Goal: Information Seeking & Learning: Find specific fact

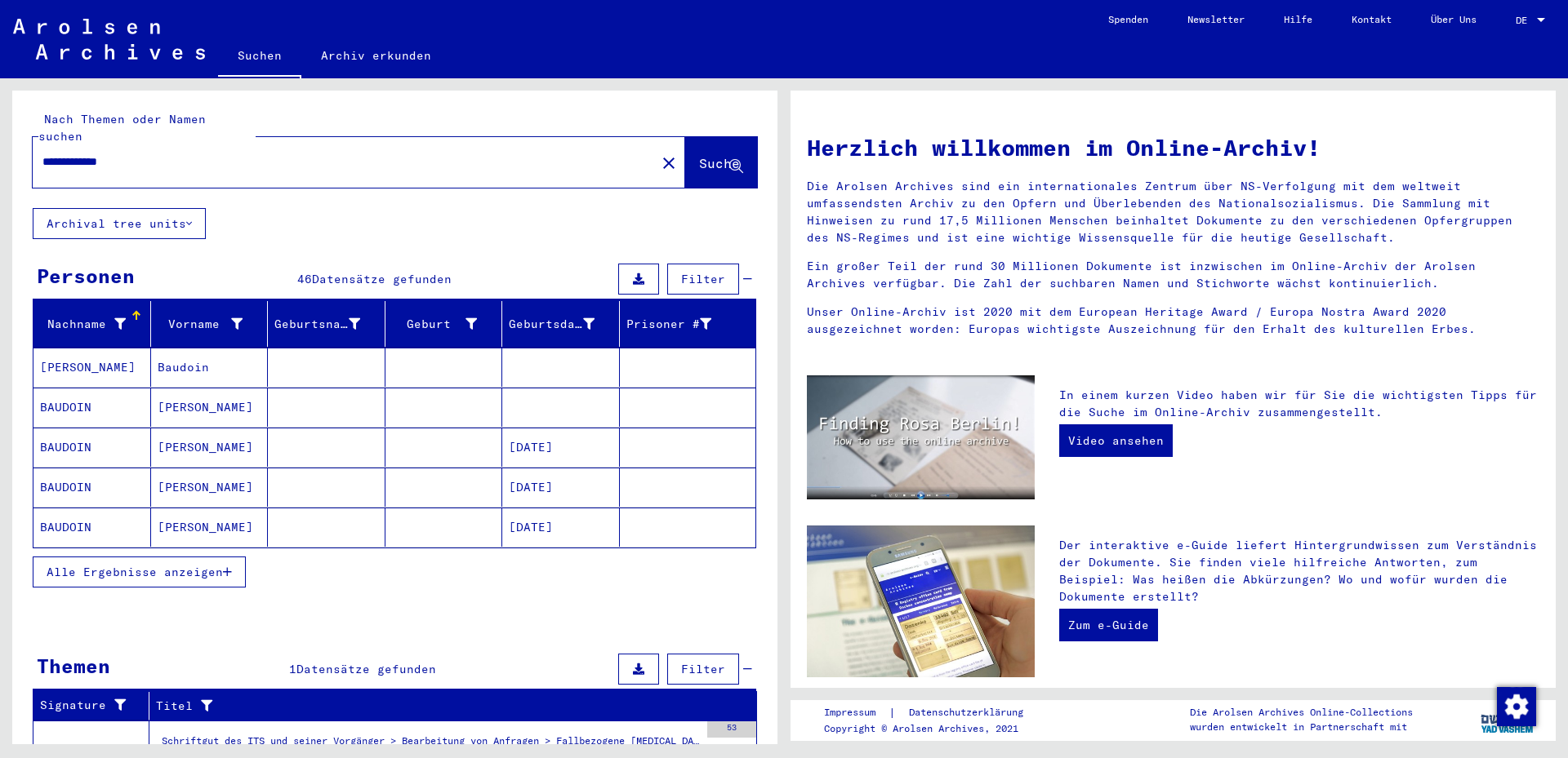
click at [102, 389] on mat-cell "BAUDOIN" at bounding box center [92, 407] width 117 height 39
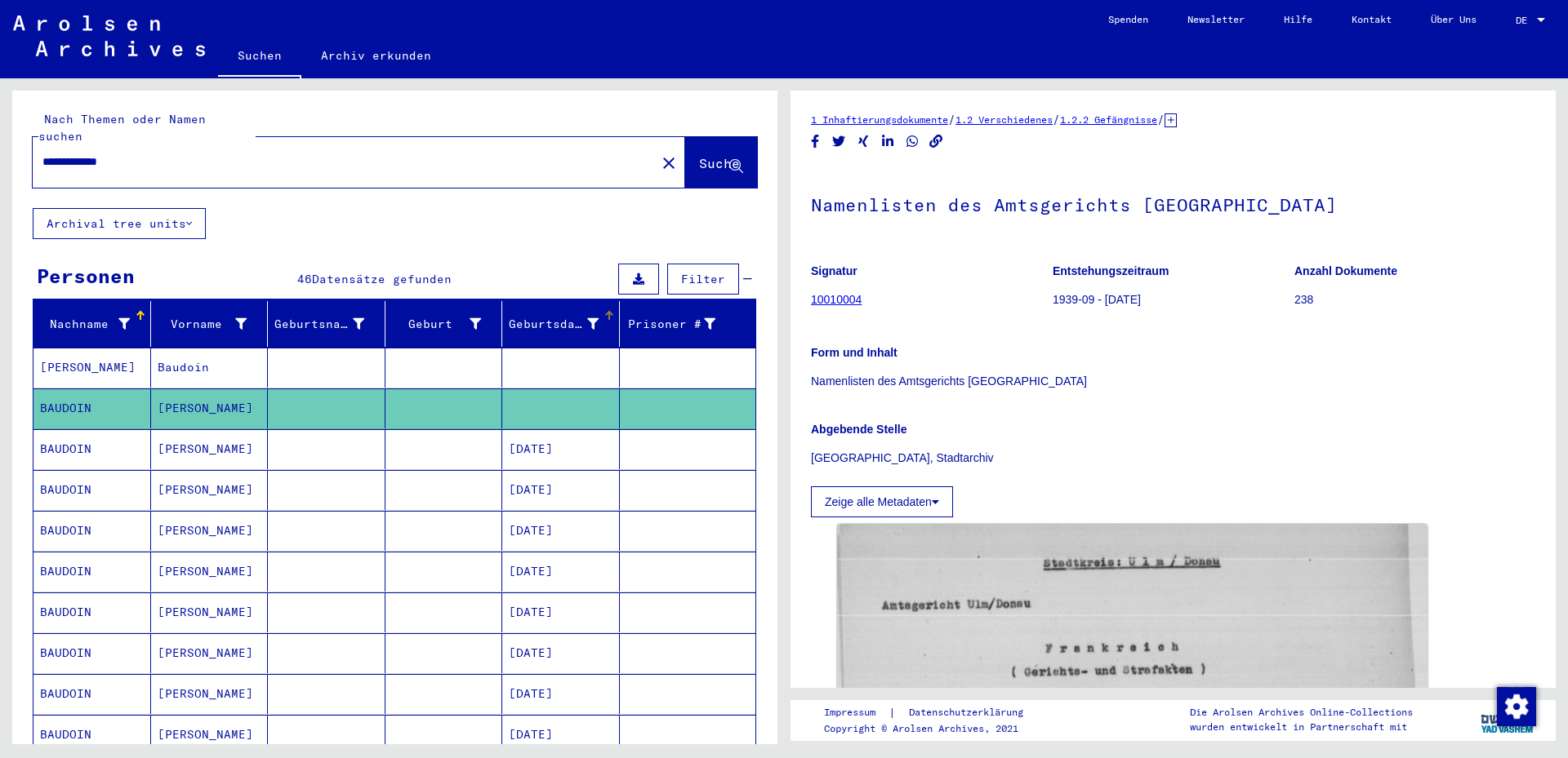
click at [588, 319] on icon at bounding box center [593, 324] width 11 height 11
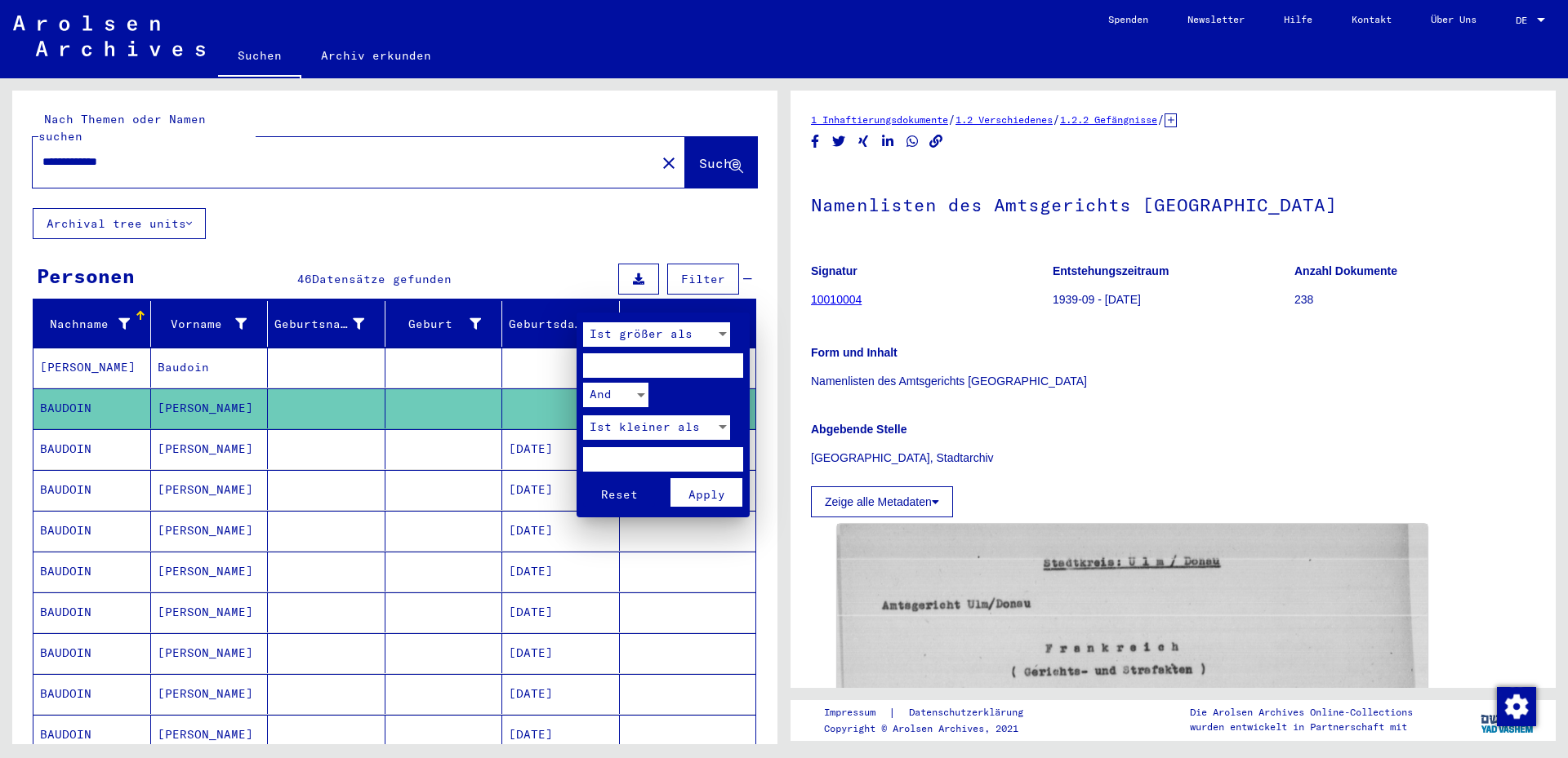
click at [599, 365] on input "number" at bounding box center [663, 365] width 160 height 25
type input "****"
click at [586, 460] on input "number" at bounding box center [663, 459] width 160 height 25
type input "****"
click at [702, 493] on span "Apply" at bounding box center [707, 494] width 37 height 14
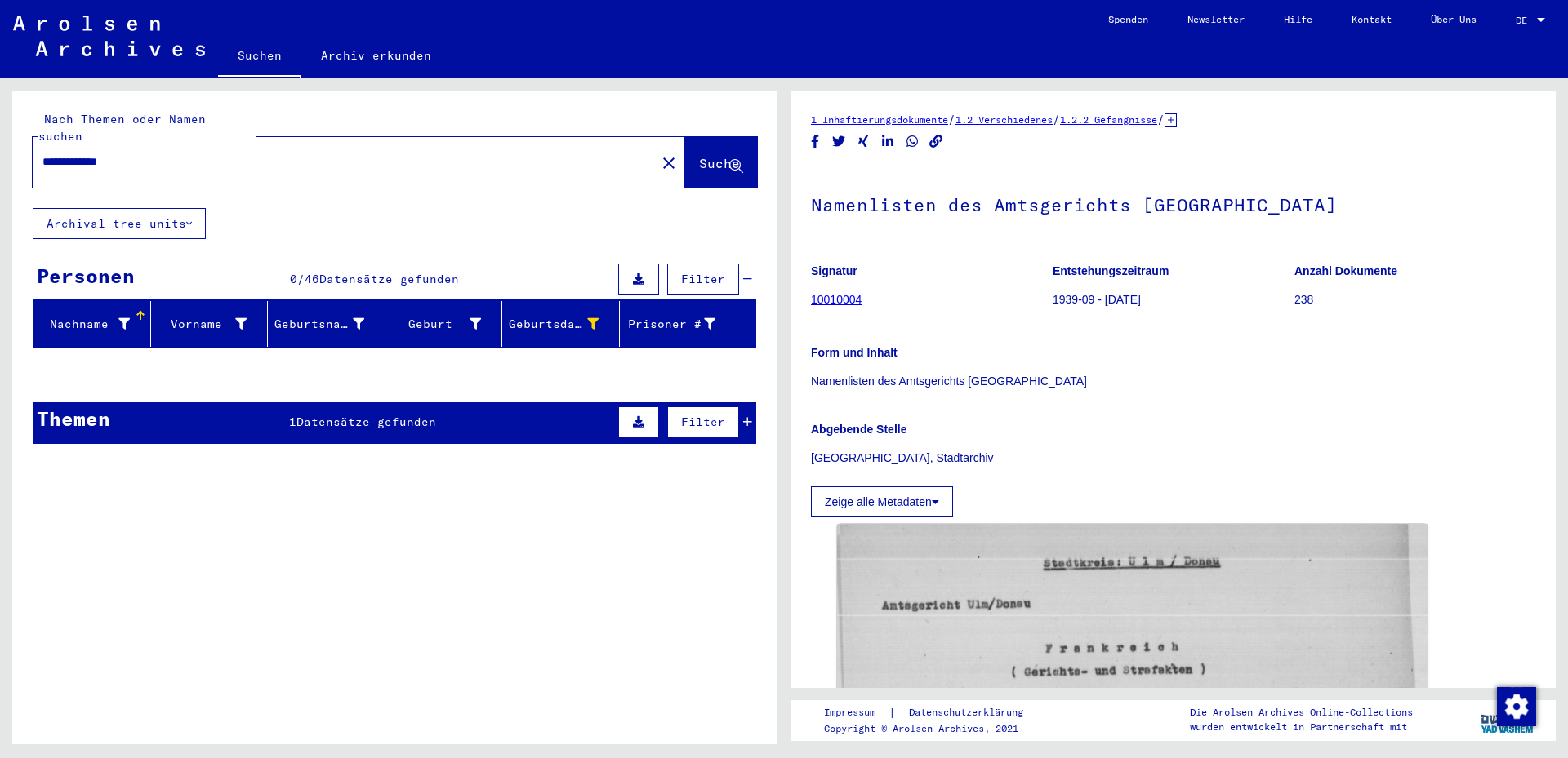
click at [386, 415] on span "Datensätze gefunden" at bounding box center [366, 421] width 139 height 14
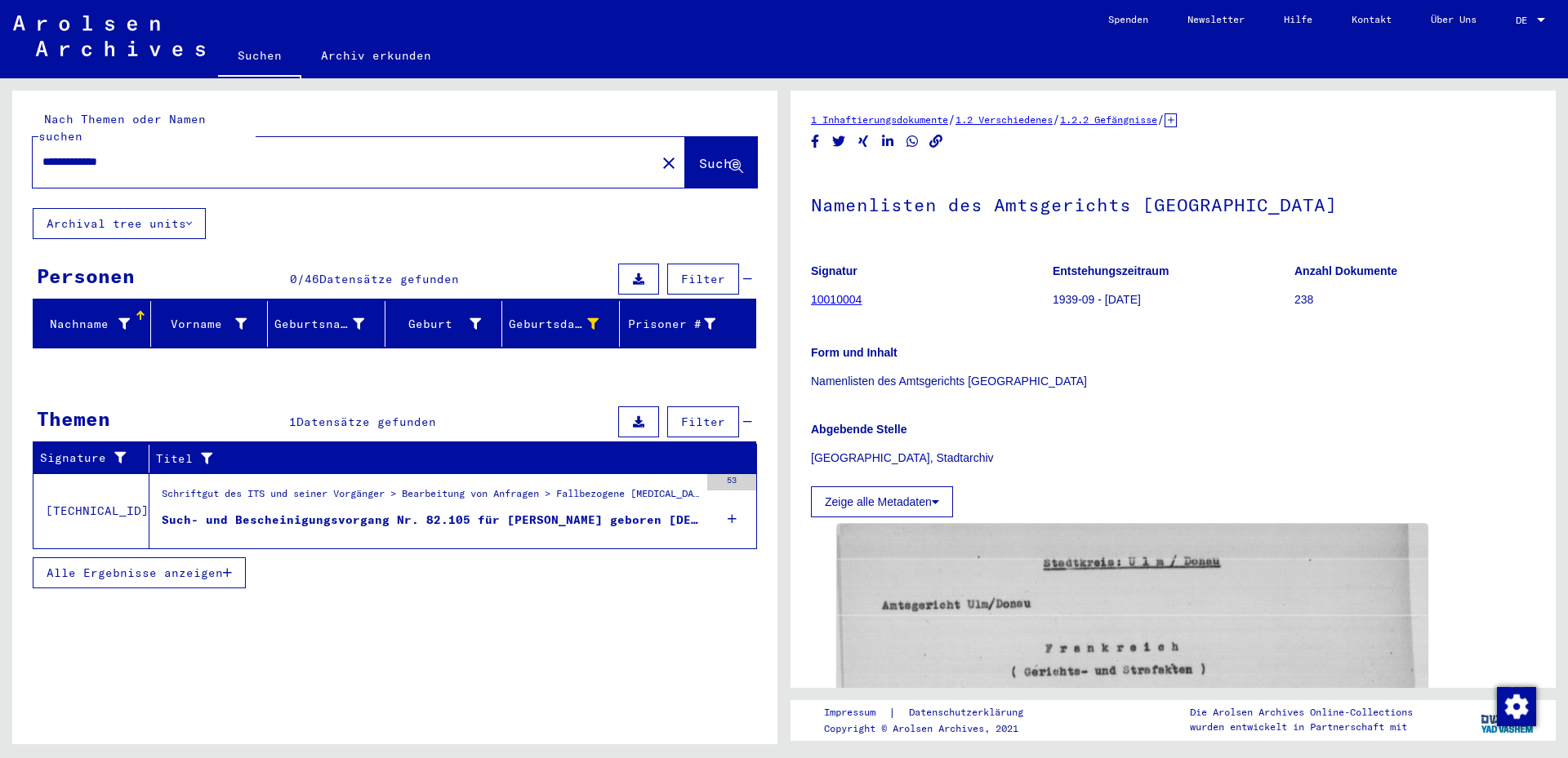
click at [543, 512] on div "Such- und Bescheinigungsvorgang Nr. 82.105 für [PERSON_NAME] geboren [DEMOGRAPH…" at bounding box center [430, 520] width 537 height 17
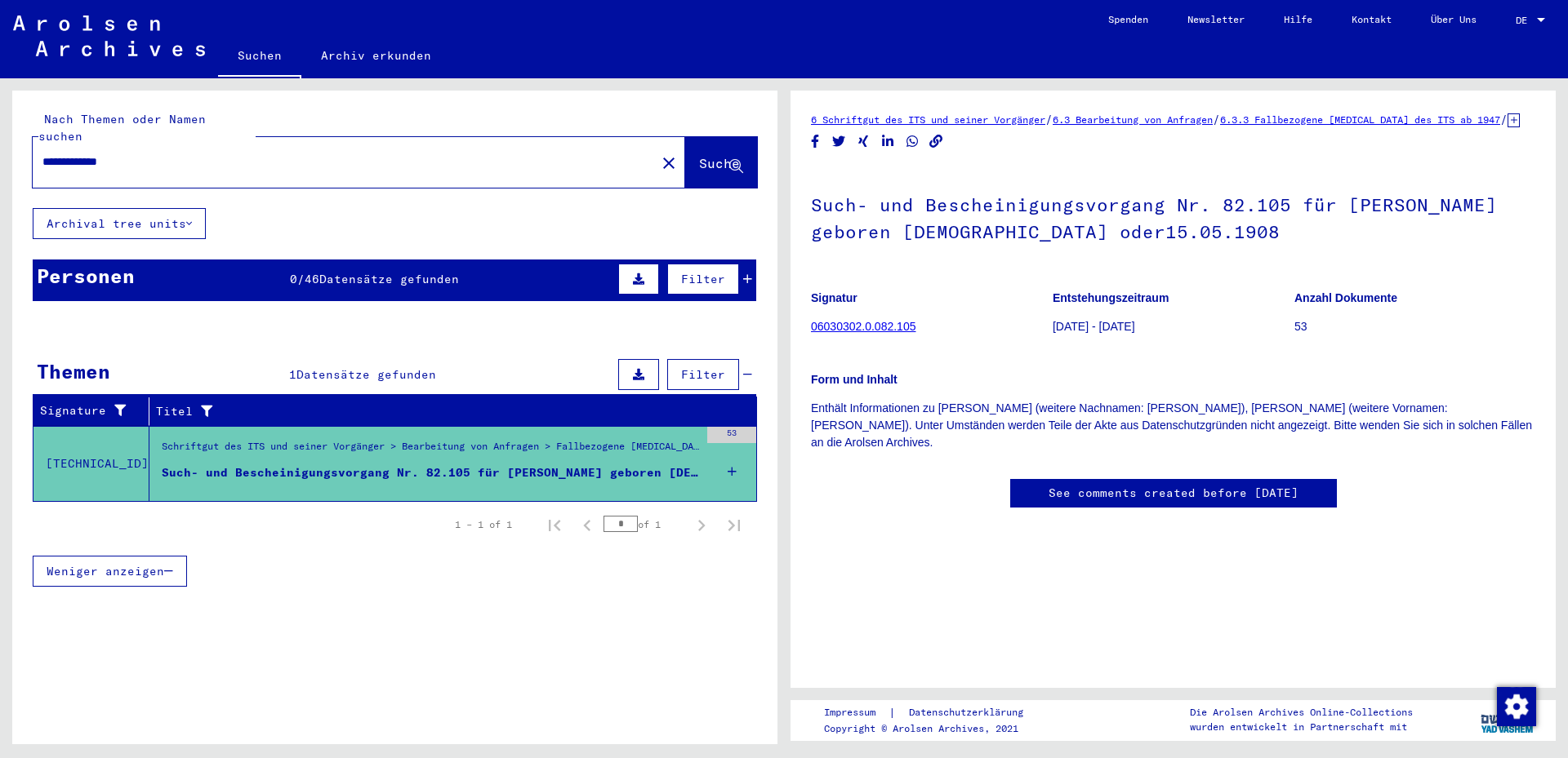
click at [514, 465] on div "Such- und Bescheinigungsvorgang Nr. 82.105 für [PERSON_NAME] geboren [DEMOGRAPH…" at bounding box center [430, 473] width 537 height 17
click at [730, 451] on icon at bounding box center [732, 472] width 9 height 57
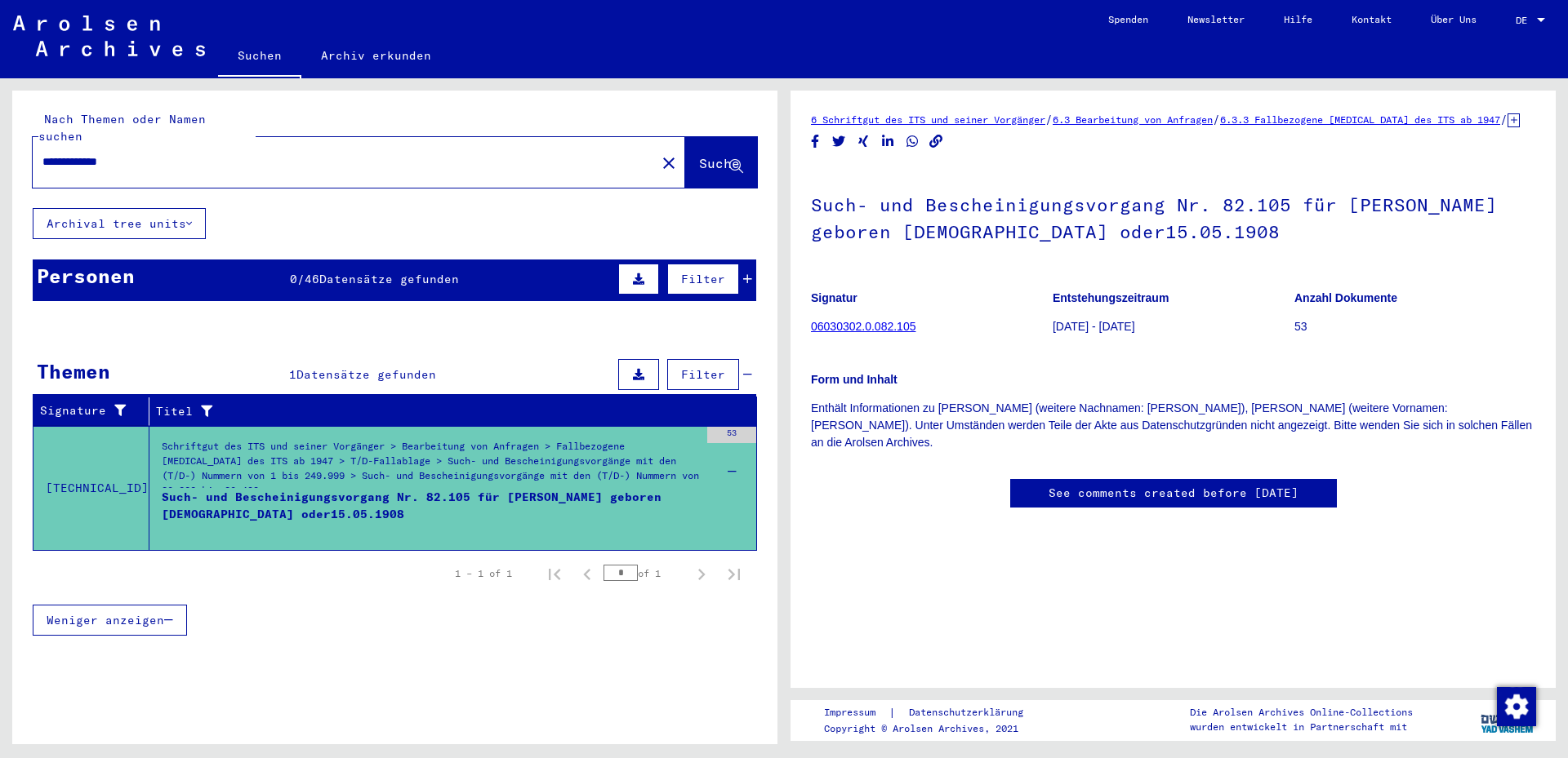
click at [66, 467] on td "[TECHNICAL_ID]" at bounding box center [91, 488] width 116 height 124
click at [878, 333] on link "06030302.0.082.105" at bounding box center [863, 326] width 105 height 13
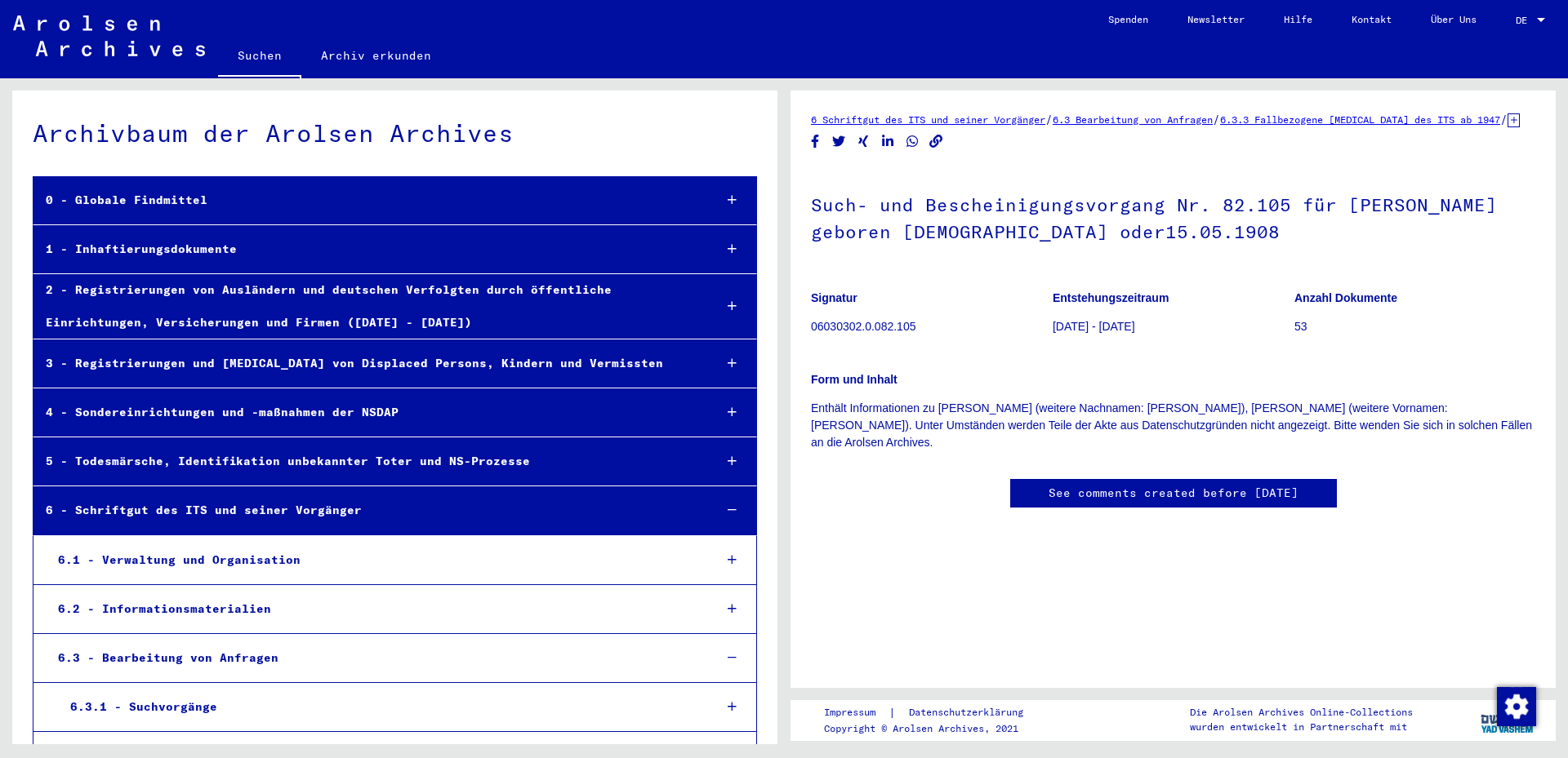
scroll to position [19686, 0]
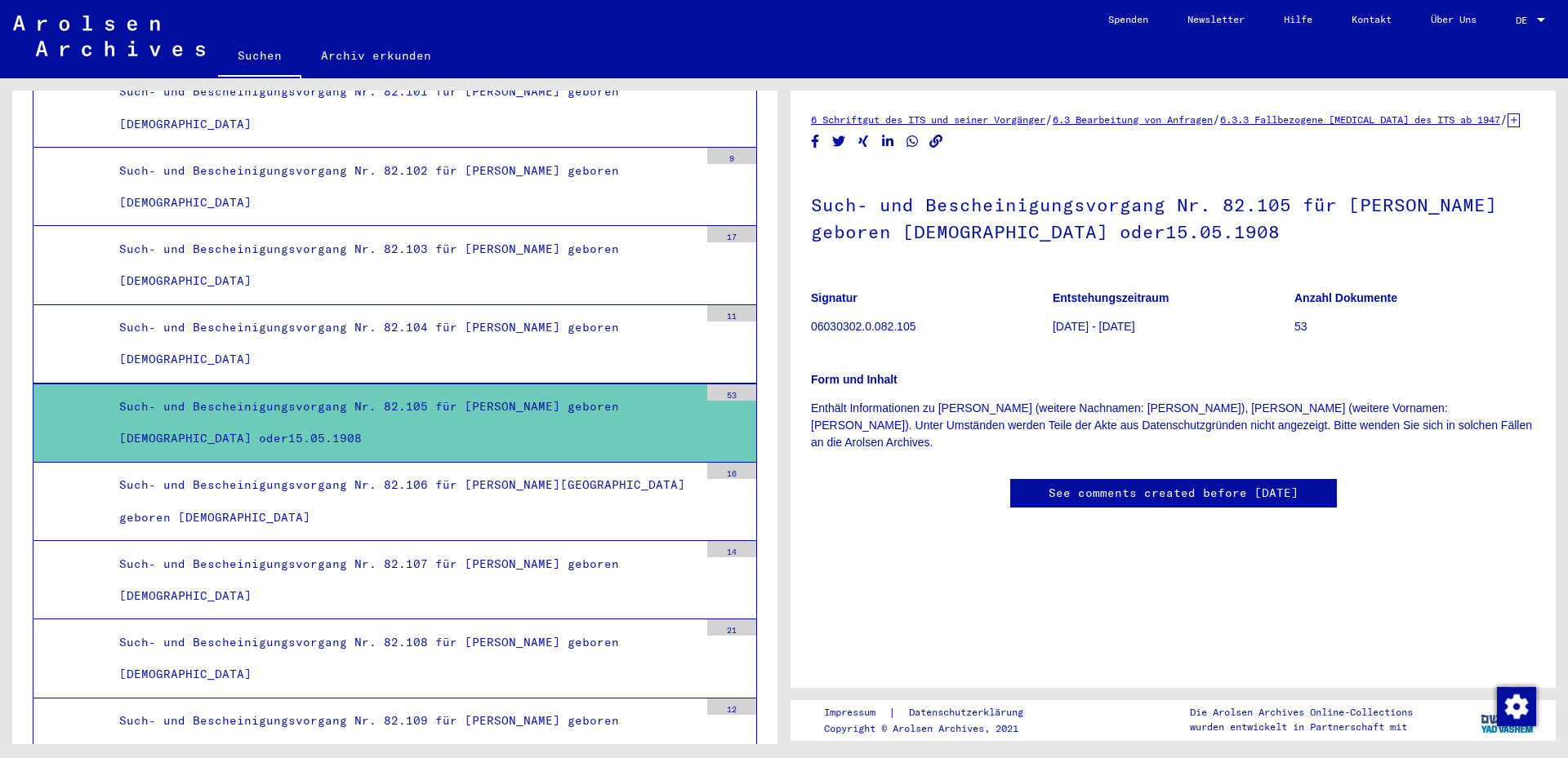
click at [621, 421] on div "Such- und Bescheinigungsvorgang Nr. 82.105 für [PERSON_NAME] geboren [DEMOGRAPH…" at bounding box center [403, 422] width 592 height 64
click at [1113, 230] on h1 "Such- und Bescheinigungsvorgang Nr. 82.105 für [PERSON_NAME] geboren [DEMOGRAPH…" at bounding box center [1173, 217] width 724 height 99
click at [719, 394] on div "53" at bounding box center [732, 392] width 49 height 16
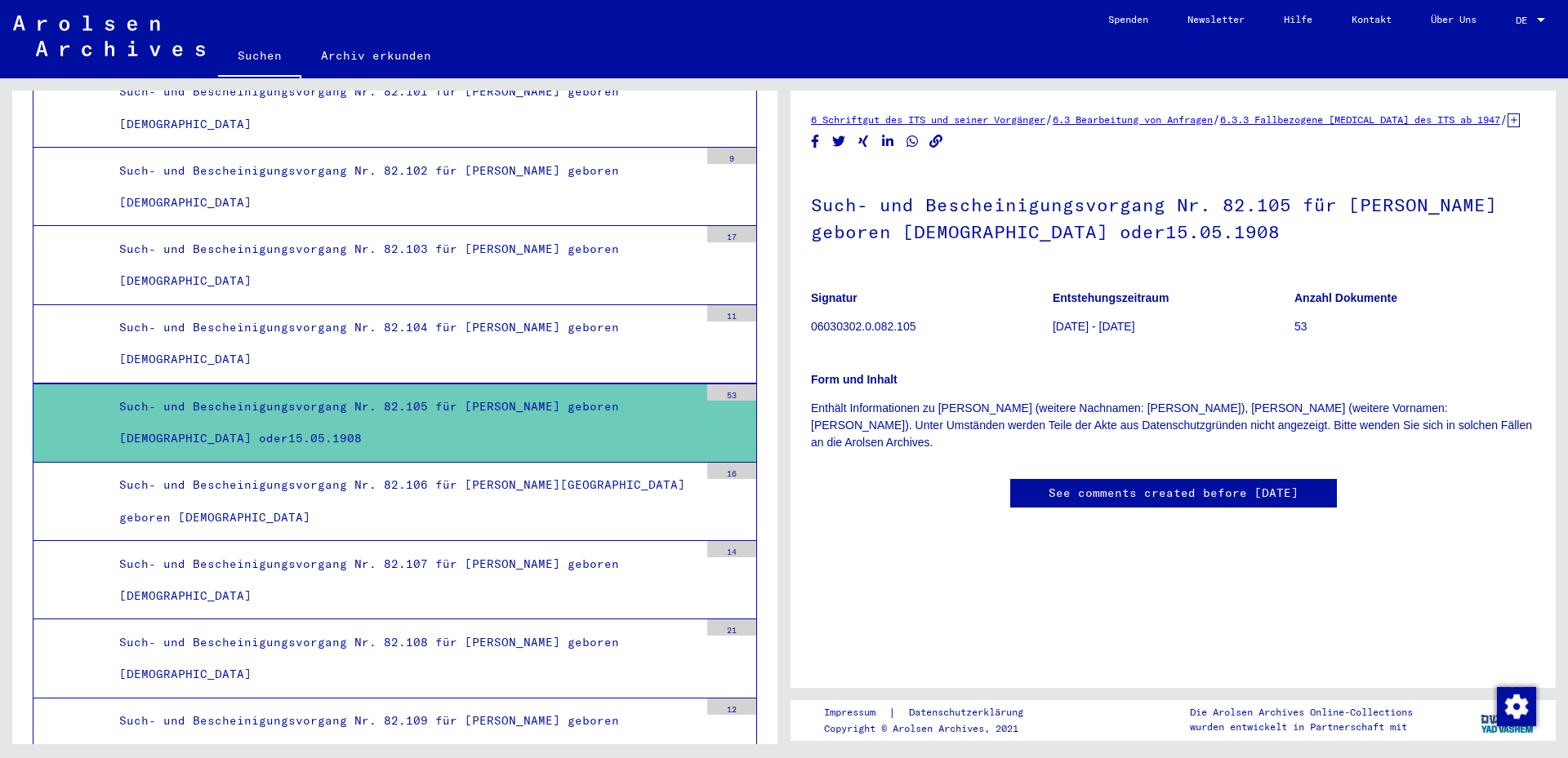
click at [719, 394] on div "53" at bounding box center [732, 392] width 49 height 16
click at [372, 427] on div "Such- und Bescheinigungsvorgang Nr. 82.105 für [PERSON_NAME] geboren [DEMOGRAPH…" at bounding box center [403, 422] width 592 height 64
